Goal: Information Seeking & Learning: Learn about a topic

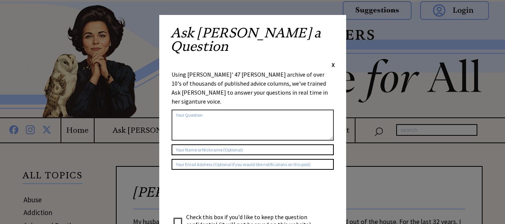
click at [332, 61] on span "X" at bounding box center [333, 64] width 3 height 7
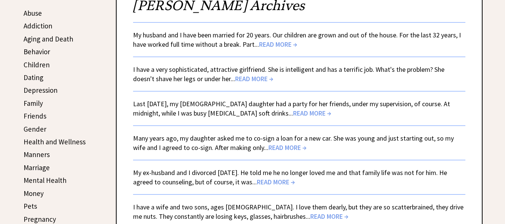
scroll to position [198, 0]
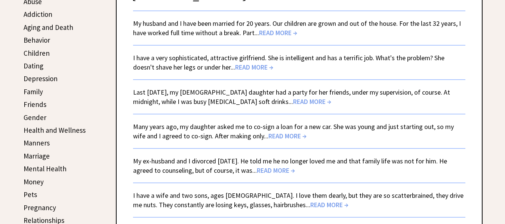
click at [264, 62] on div "I have a very sophisticated, attractive girlfriend. She is intelligent and has …" at bounding box center [299, 62] width 332 height 19
click at [263, 65] on span "READ MORE →" at bounding box center [254, 67] width 38 height 9
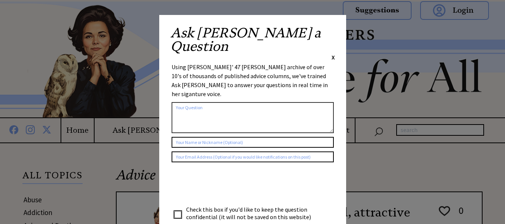
click at [334, 53] on span "X" at bounding box center [333, 56] width 3 height 7
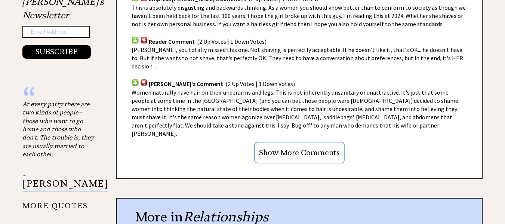
scroll to position [620, 0]
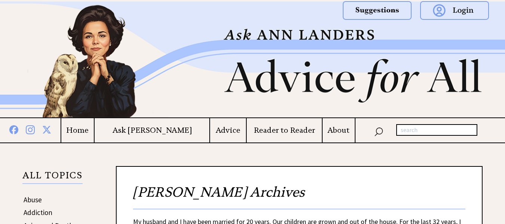
scroll to position [198, 0]
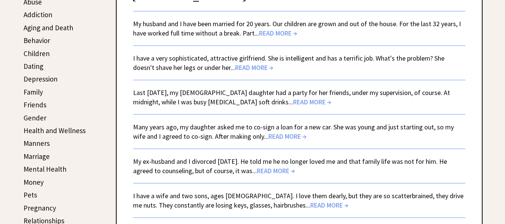
click at [273, 33] on span "READ MORE →" at bounding box center [278, 33] width 38 height 9
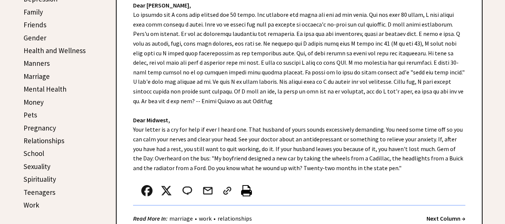
scroll to position [289, 0]
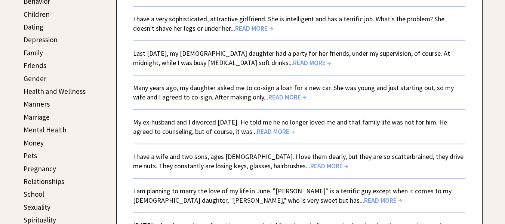
scroll to position [245, 0]
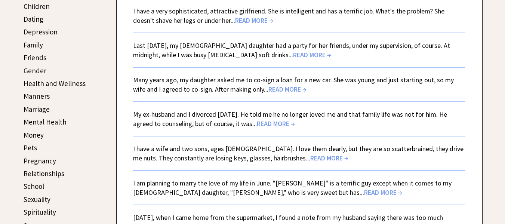
click at [35, 67] on link "Gender" at bounding box center [35, 70] width 23 height 9
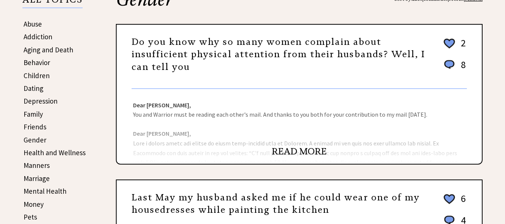
scroll to position [182, 0]
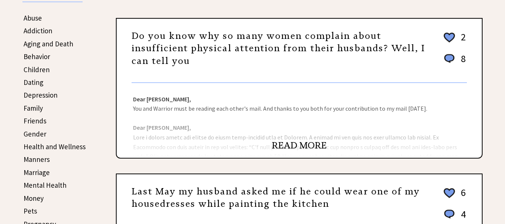
click at [283, 144] on link "READ MORE" at bounding box center [299, 145] width 55 height 11
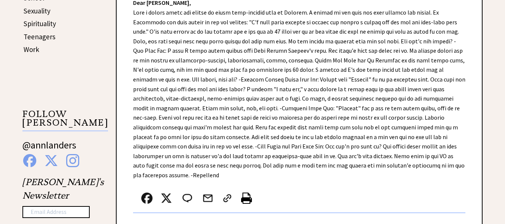
scroll to position [438, 0]
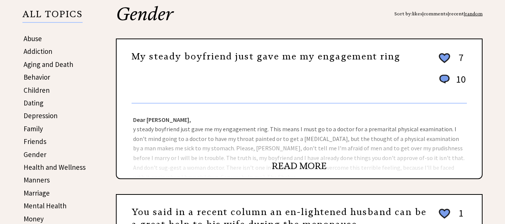
scroll to position [157, 0]
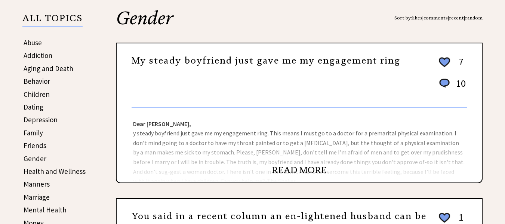
click at [305, 166] on link "READ MORE" at bounding box center [299, 170] width 55 height 11
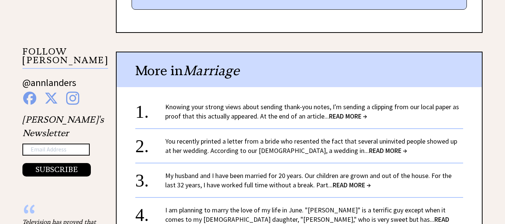
scroll to position [499, 0]
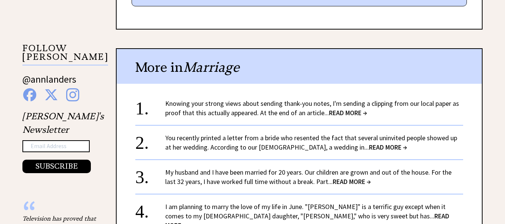
click at [339, 109] on span "READ MORE →" at bounding box center [348, 112] width 38 height 9
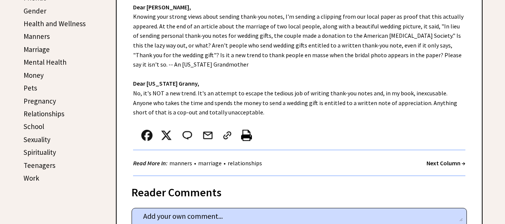
scroll to position [309, 0]
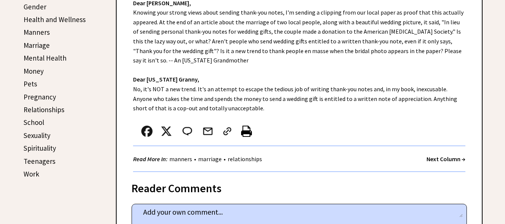
click at [37, 30] on link "Manners" at bounding box center [37, 32] width 26 height 9
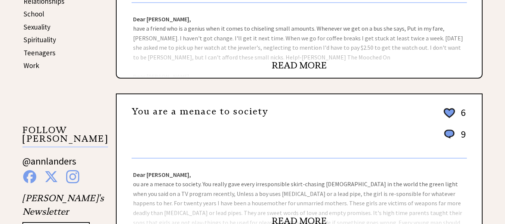
scroll to position [426, 0]
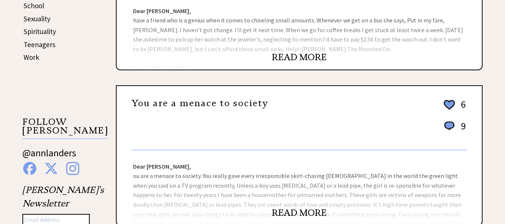
click at [297, 55] on link "READ MORE" at bounding box center [299, 57] width 55 height 11
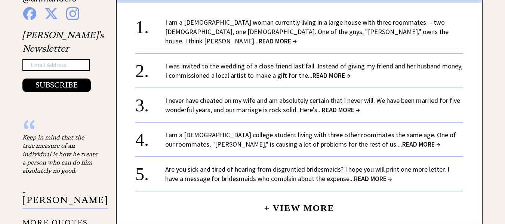
scroll to position [584, 0]
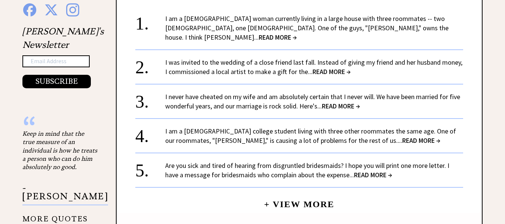
click at [297, 33] on span "READ MORE →" at bounding box center [278, 37] width 38 height 9
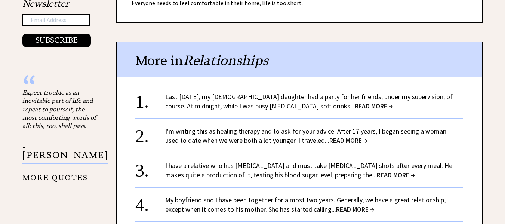
scroll to position [629, 0]
